Goal: Task Accomplishment & Management: Manage account settings

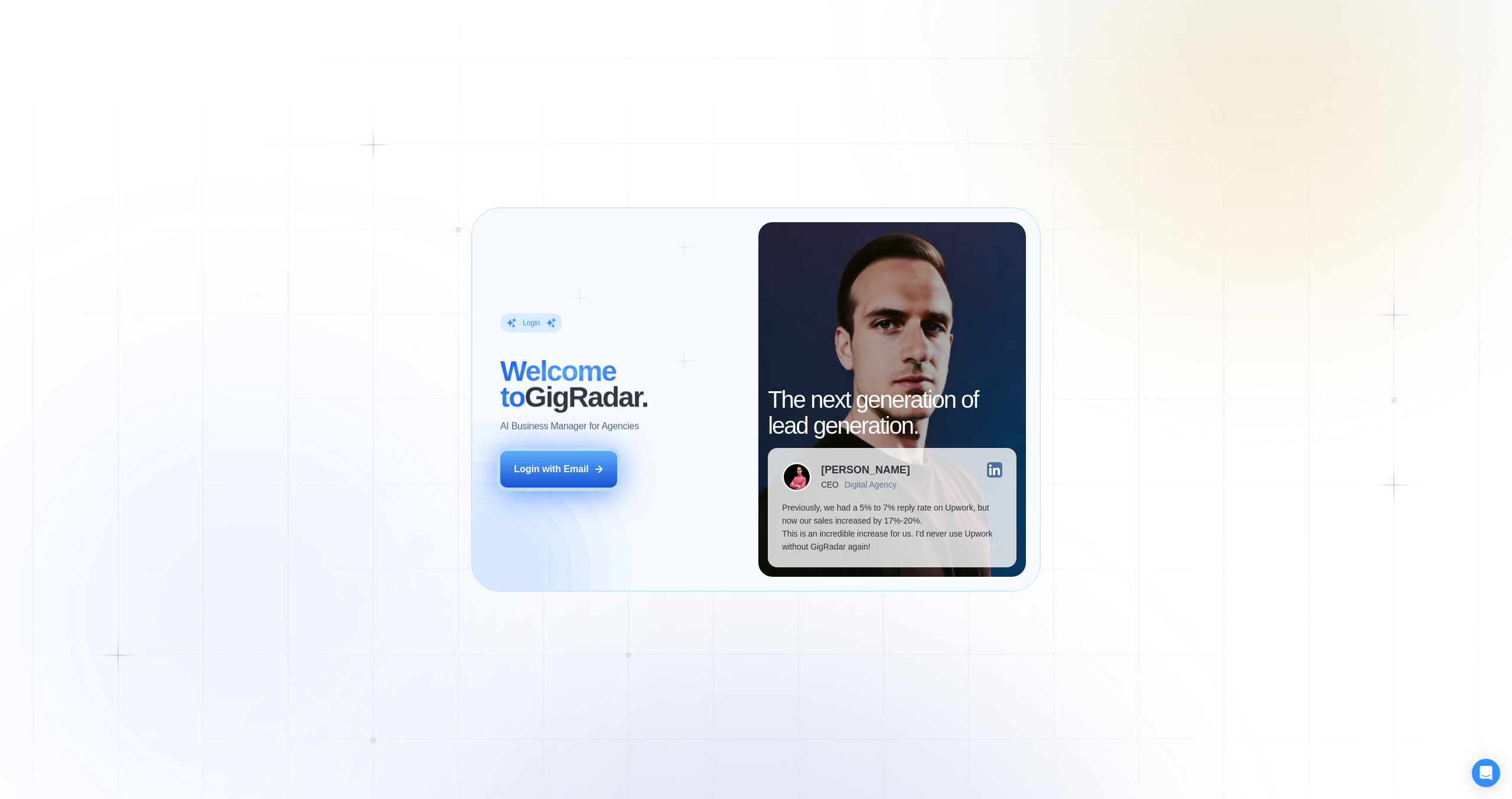
click at [589, 473] on button "Login with Email" at bounding box center [559, 469] width 117 height 37
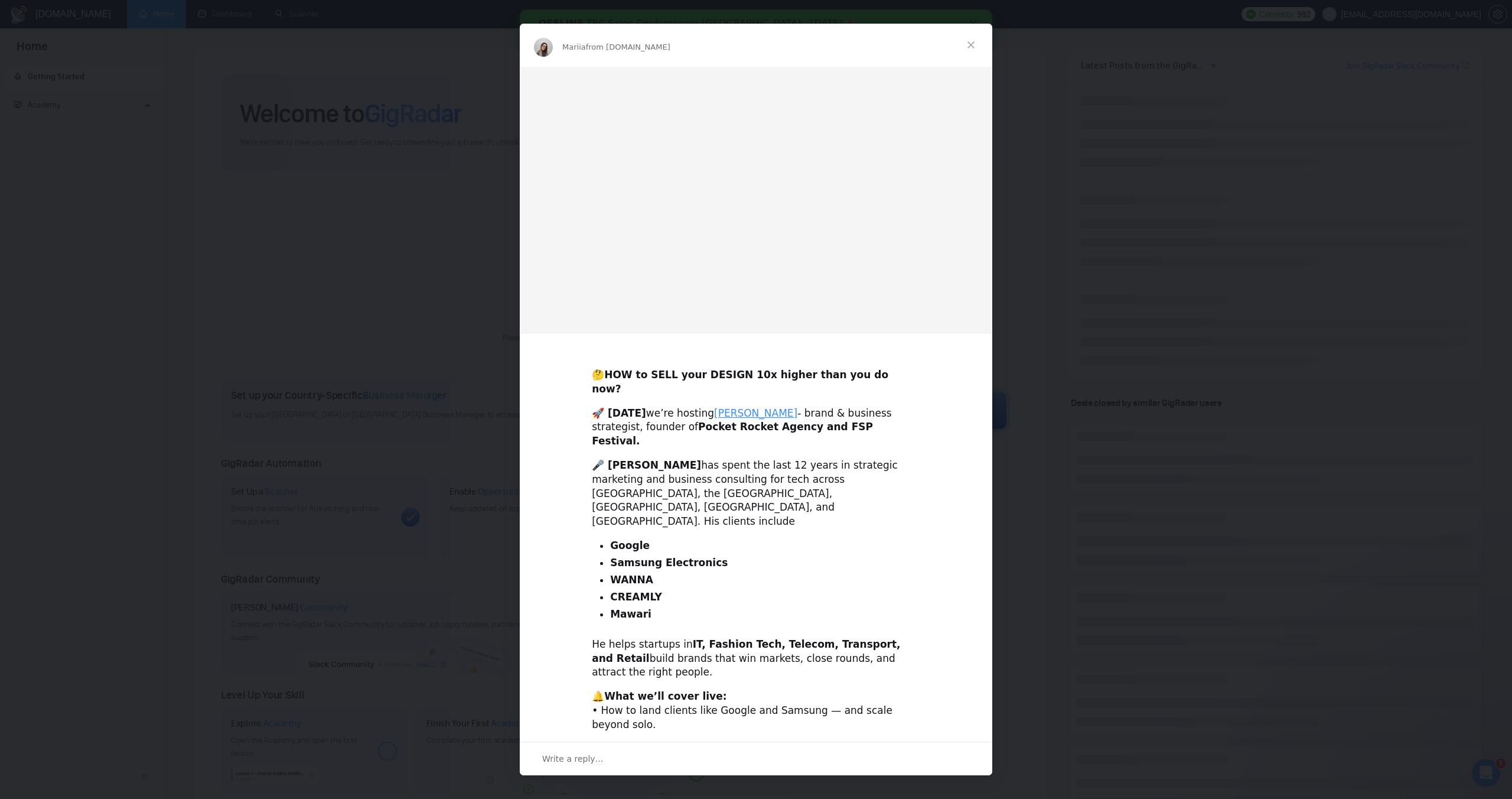
click at [970, 38] on span "Close" at bounding box center [971, 44] width 43 height 43
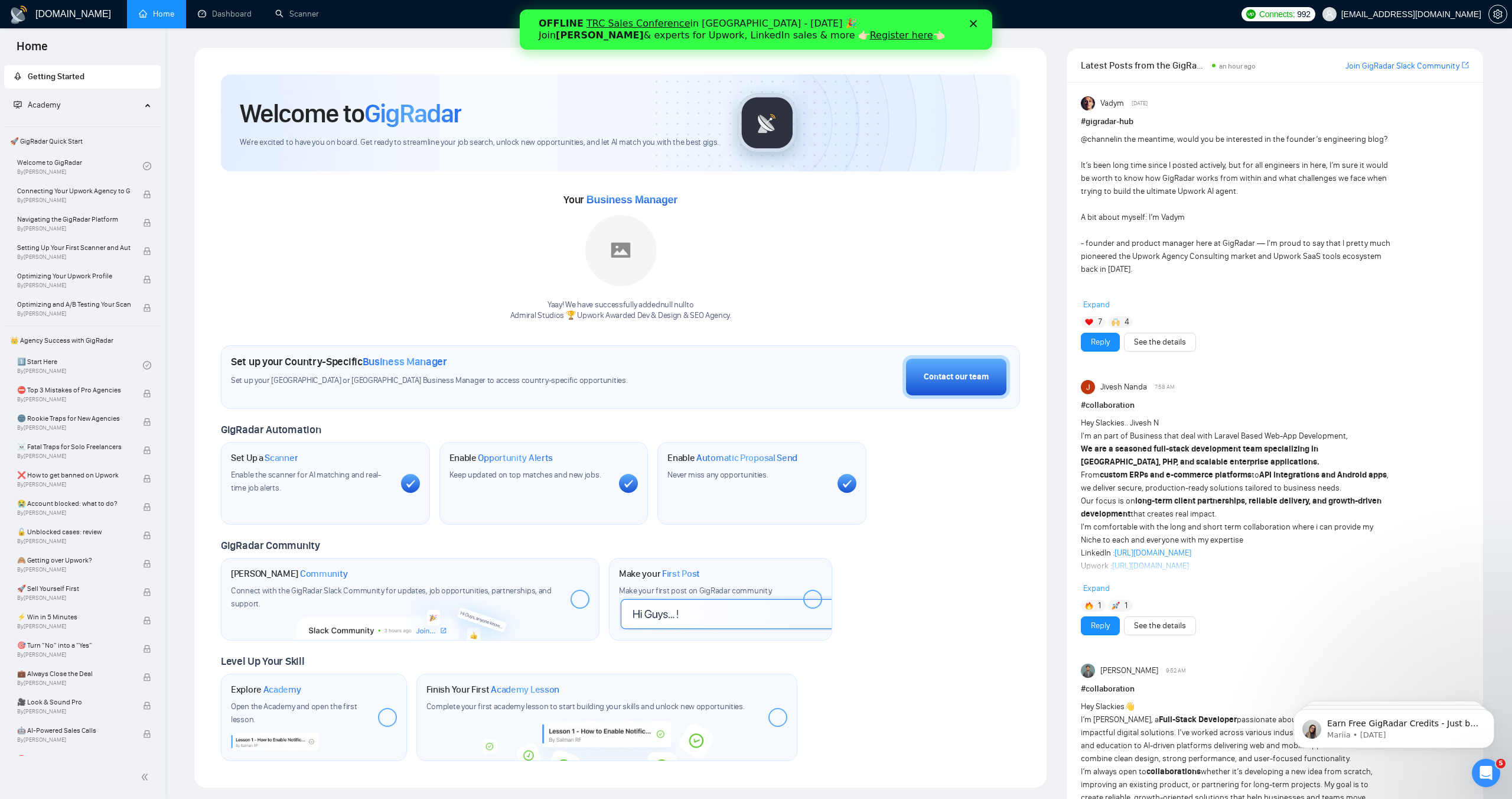
click at [973, 21] on icon "Close" at bounding box center [973, 24] width 7 height 7
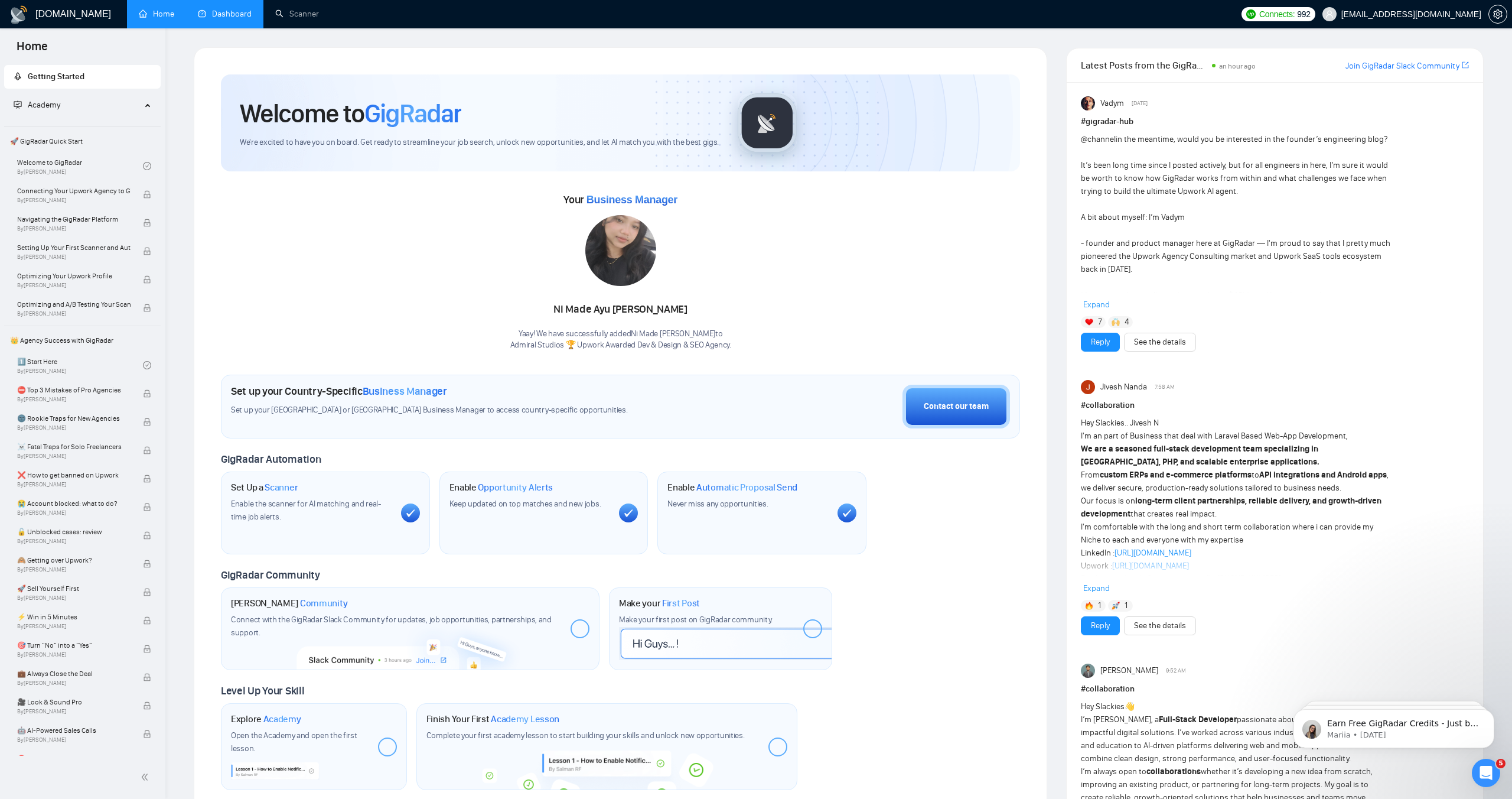
click at [237, 12] on link "Dashboard" at bounding box center [224, 14] width 54 height 10
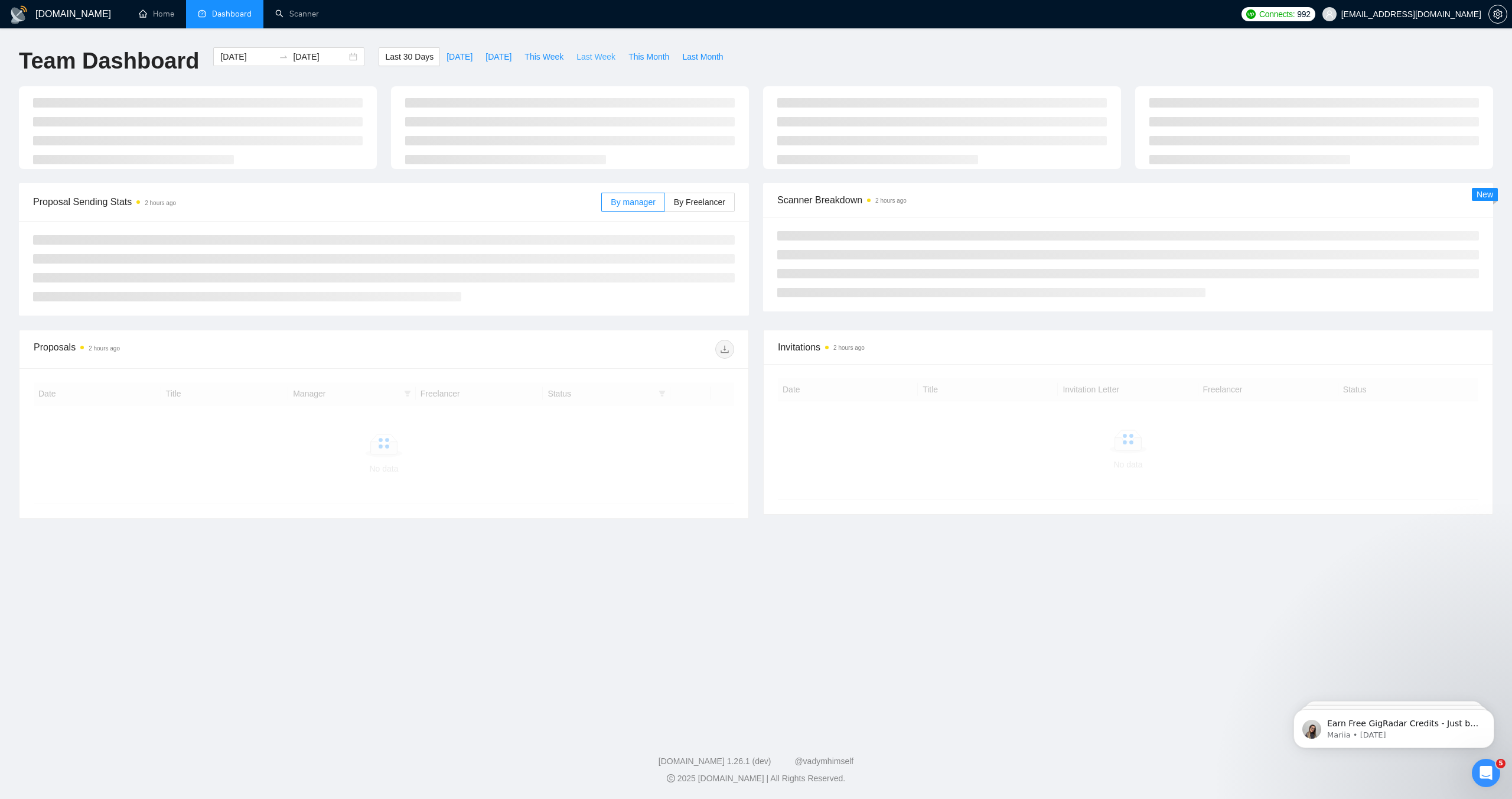
click at [589, 58] on span "Last Week" at bounding box center [596, 57] width 39 height 13
type input "2025-09-29"
type input "2025-10-05"
